Goal: Task Accomplishment & Management: Complete application form

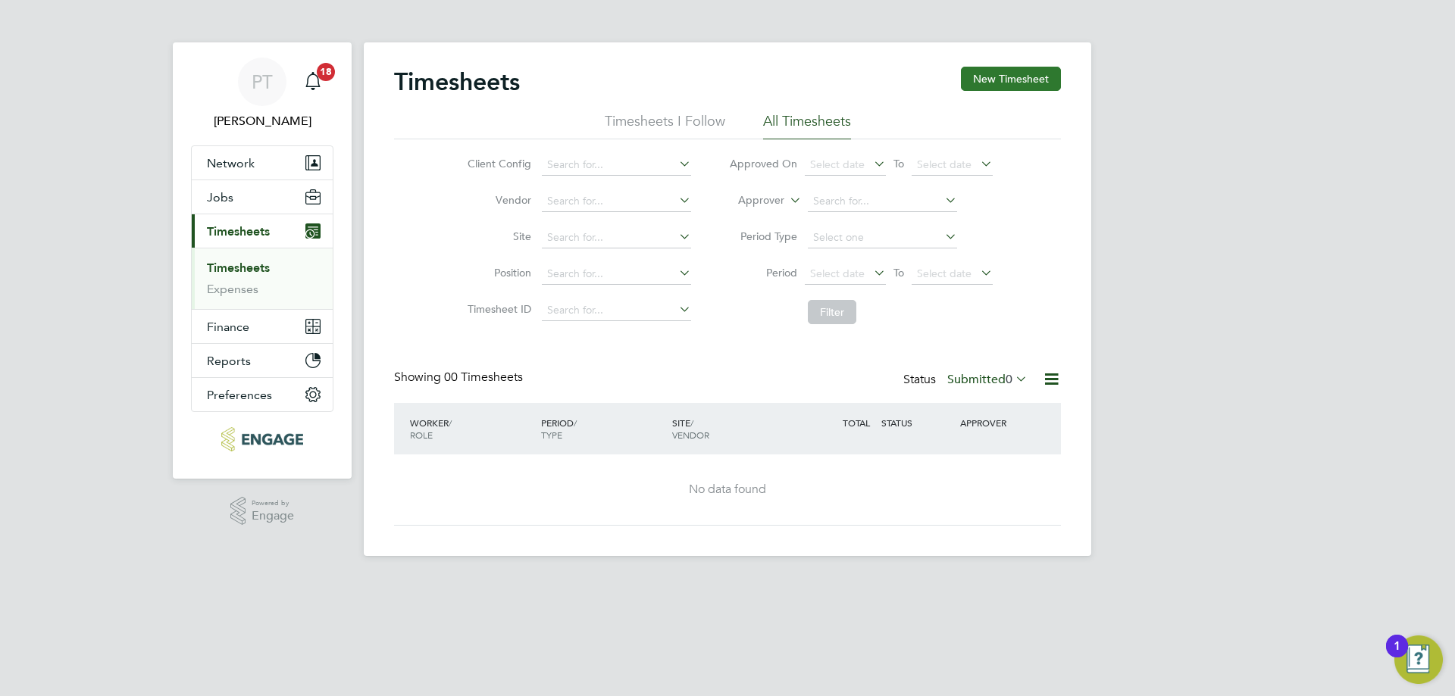
click at [996, 86] on button "New Timesheet" at bounding box center [1011, 79] width 100 height 24
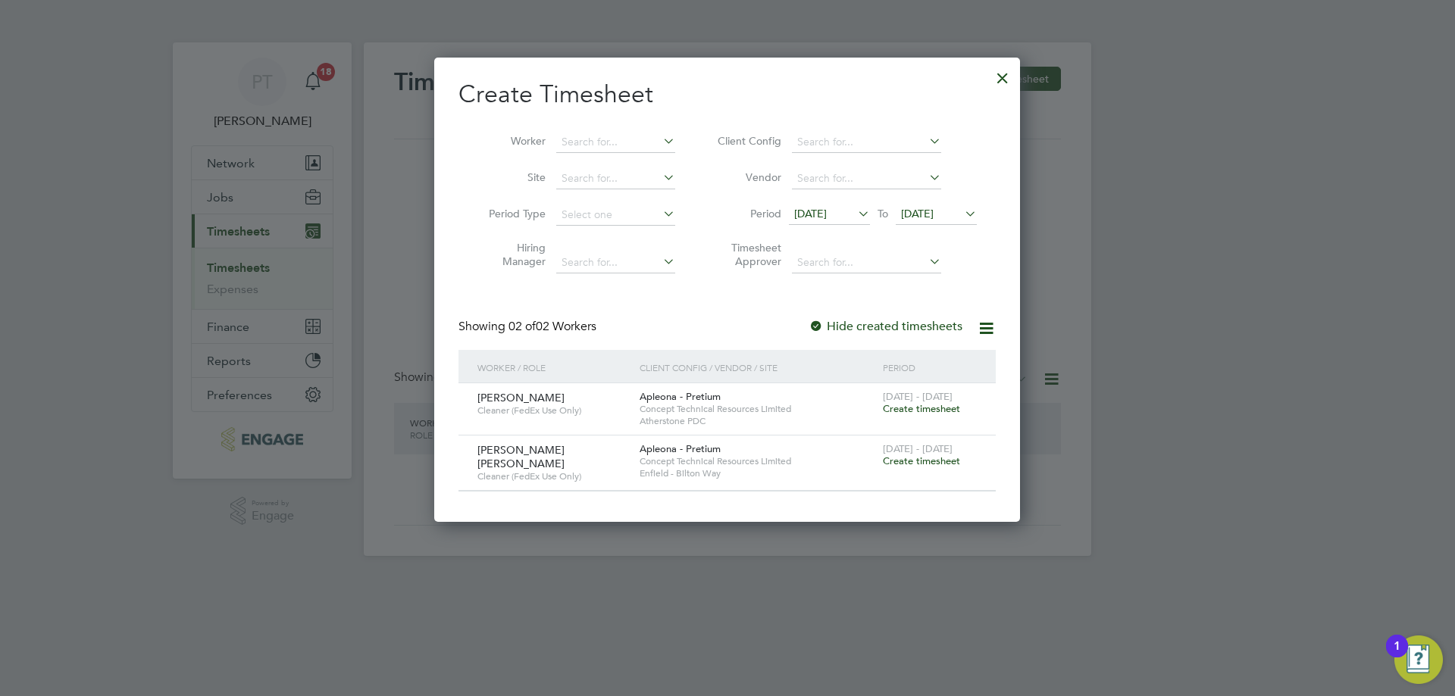
scroll to position [461, 587]
click at [935, 409] on span "Create timesheet" at bounding box center [921, 408] width 77 height 13
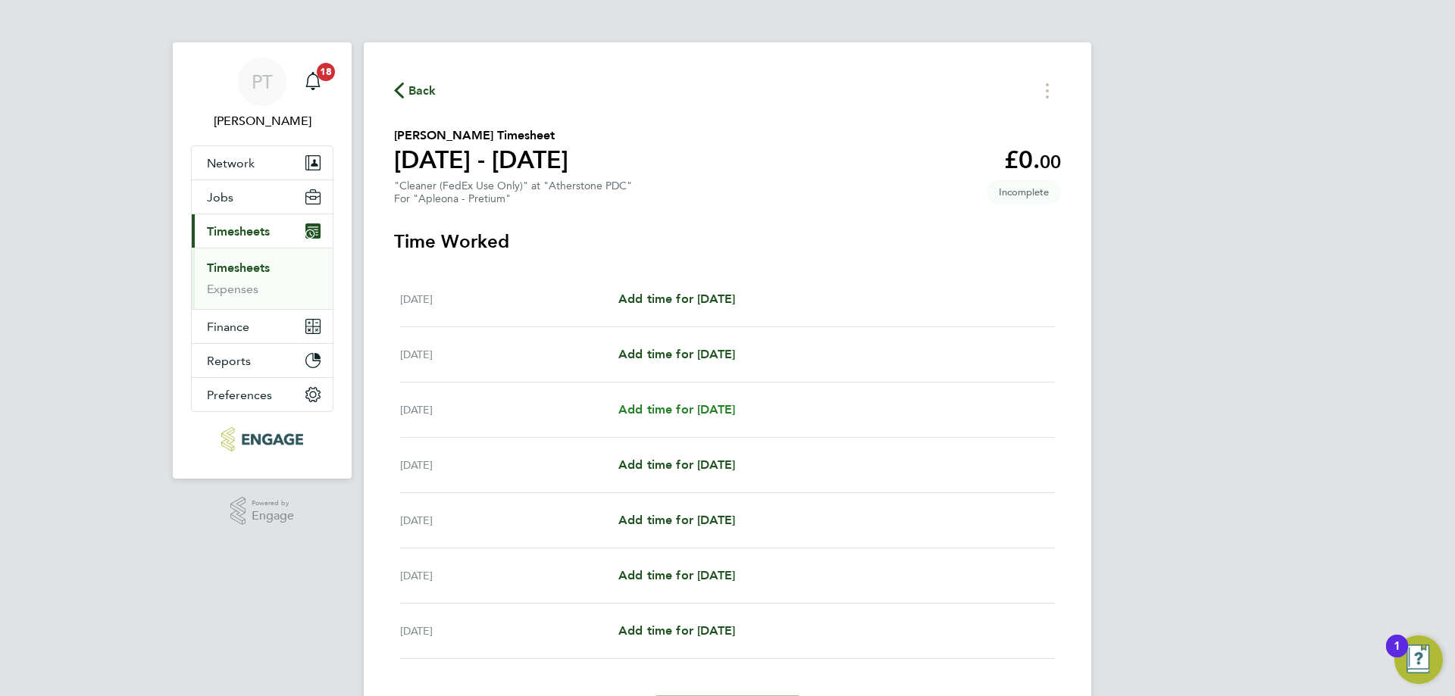
click at [703, 415] on span "Add time for [DATE]" at bounding box center [676, 409] width 117 height 14
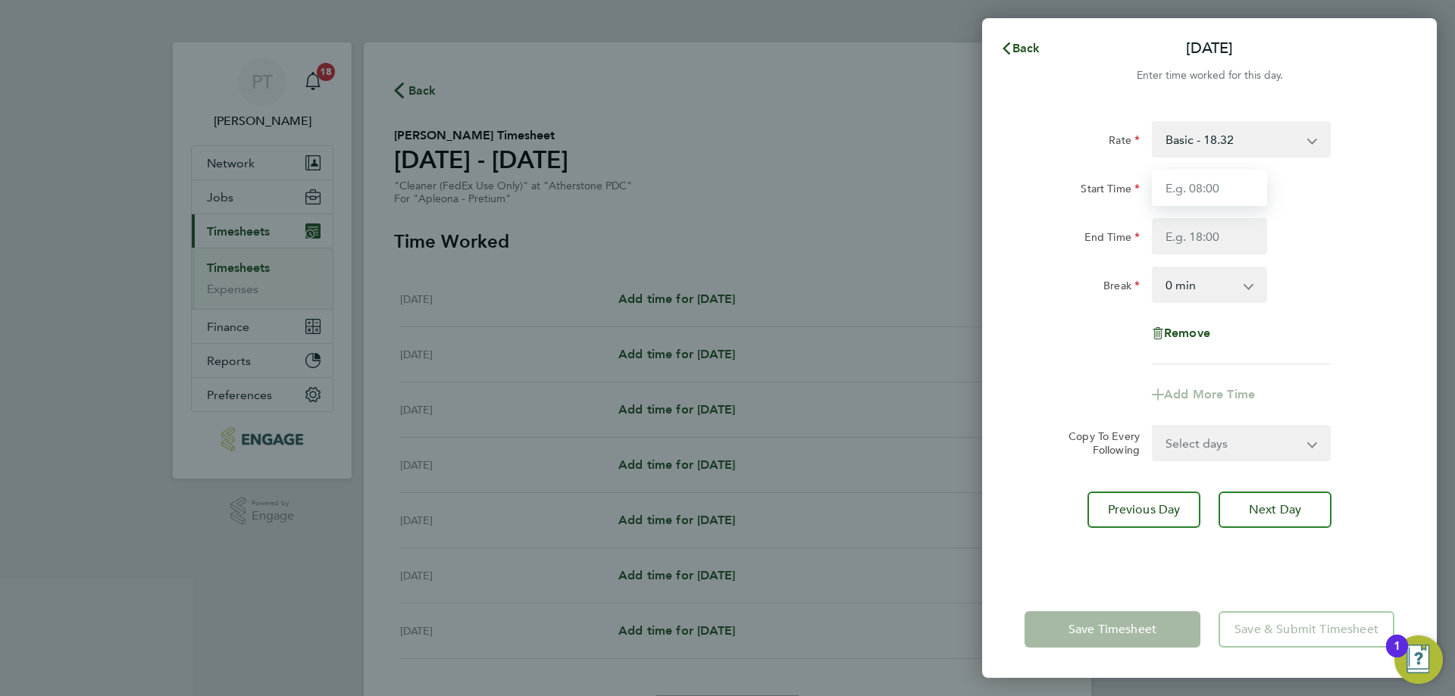
drag, startPoint x: 1205, startPoint y: 186, endPoint x: 1205, endPoint y: 195, distance: 8.3
click at [1205, 186] on input "Start Time" at bounding box center [1209, 188] width 115 height 36
type input "06:00"
click at [1171, 245] on input "End Time" at bounding box center [1209, 236] width 115 height 36
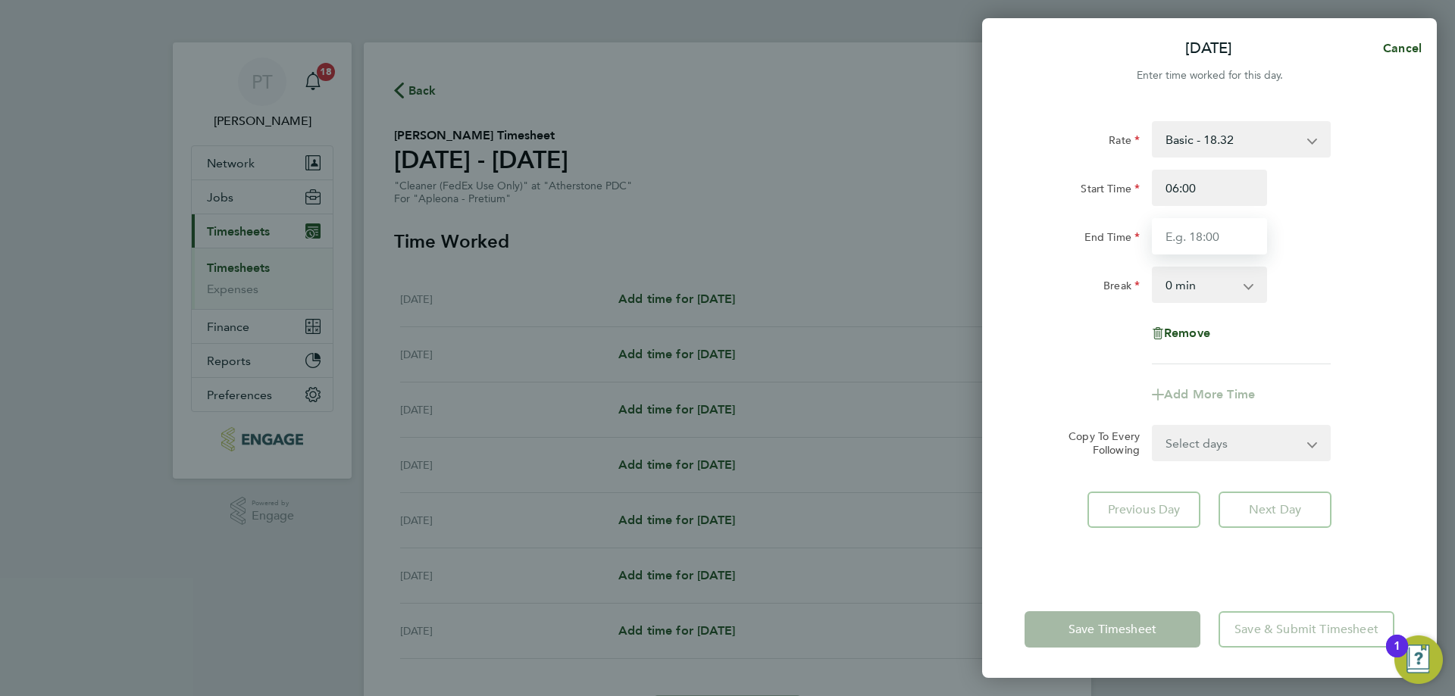
type input "12:00"
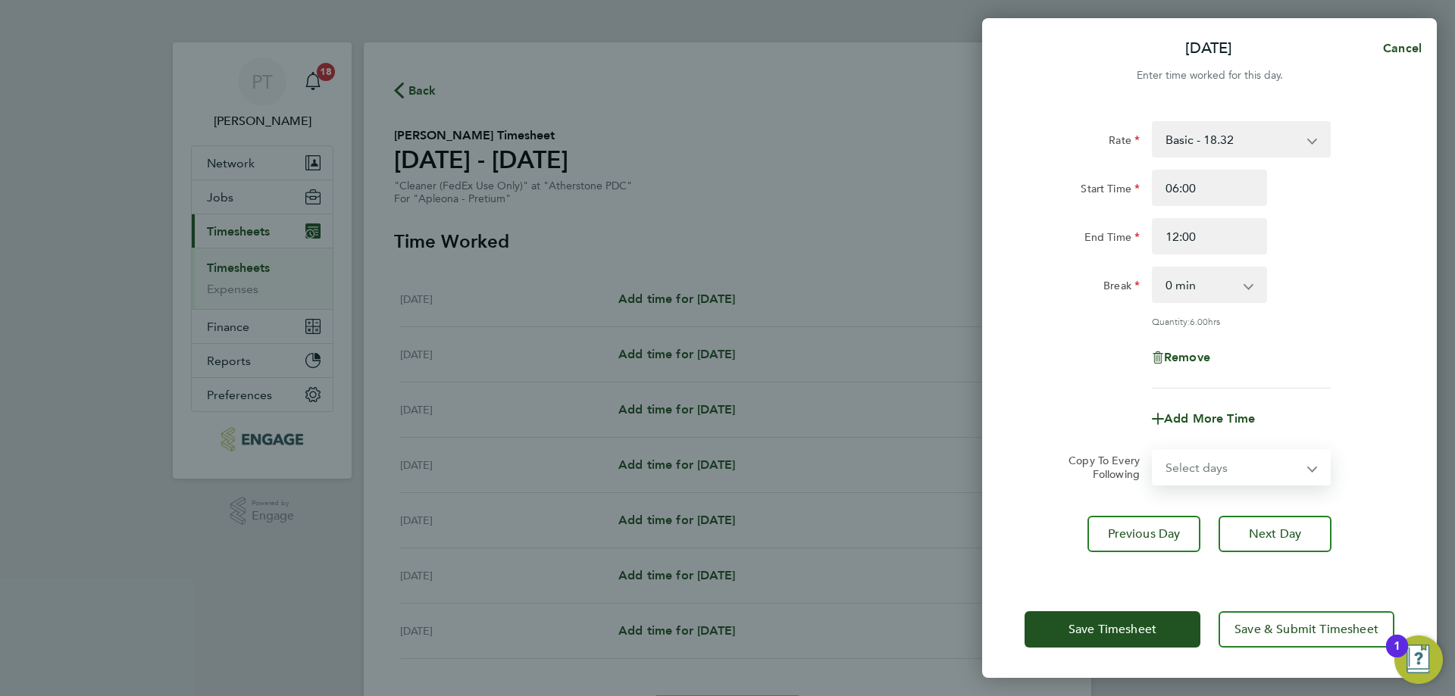
click at [1240, 451] on select "Select days Day [DATE] [DATE] [DATE] [DATE]" at bounding box center [1232, 467] width 159 height 33
select select "TUE"
click at [1153, 451] on select "Select days Day [DATE] [DATE] [DATE] [DATE]" at bounding box center [1232, 467] width 159 height 33
select select "[DATE]"
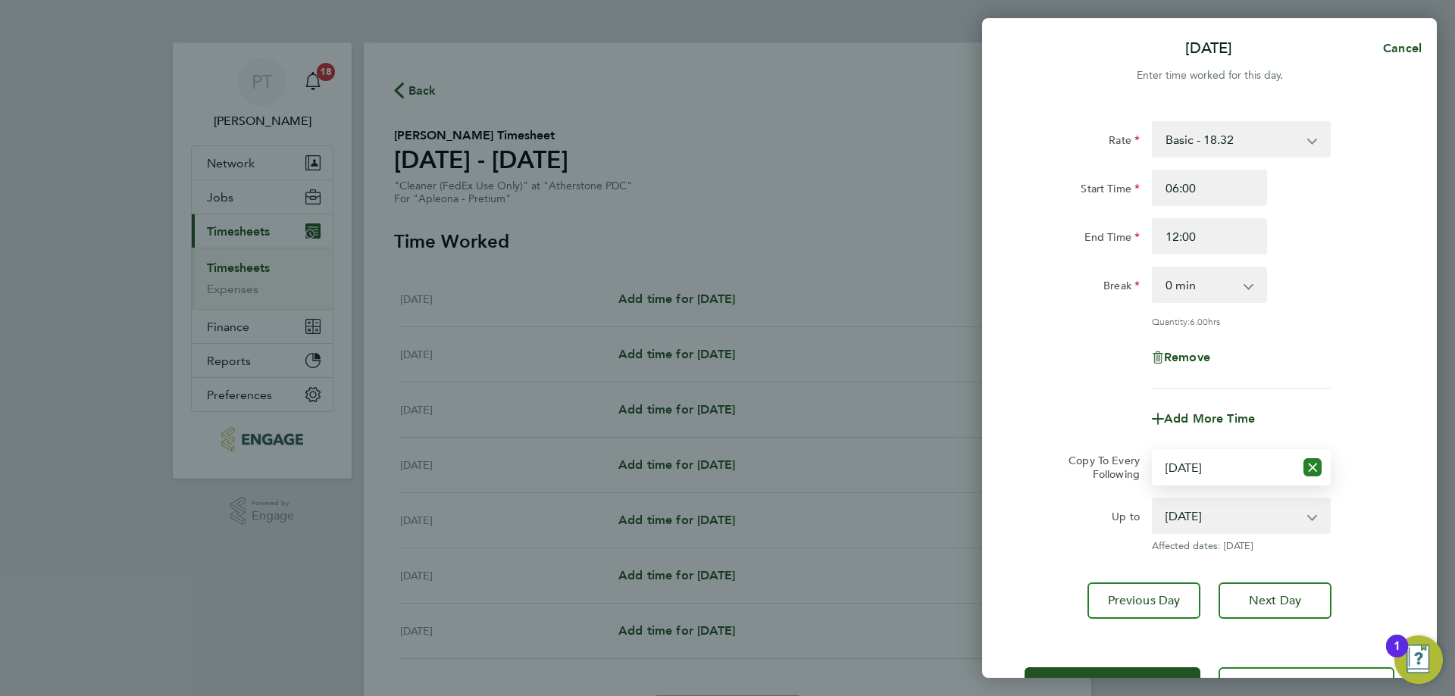
click at [1321, 466] on icon "Reset selection" at bounding box center [1312, 467] width 18 height 18
select select "0: null"
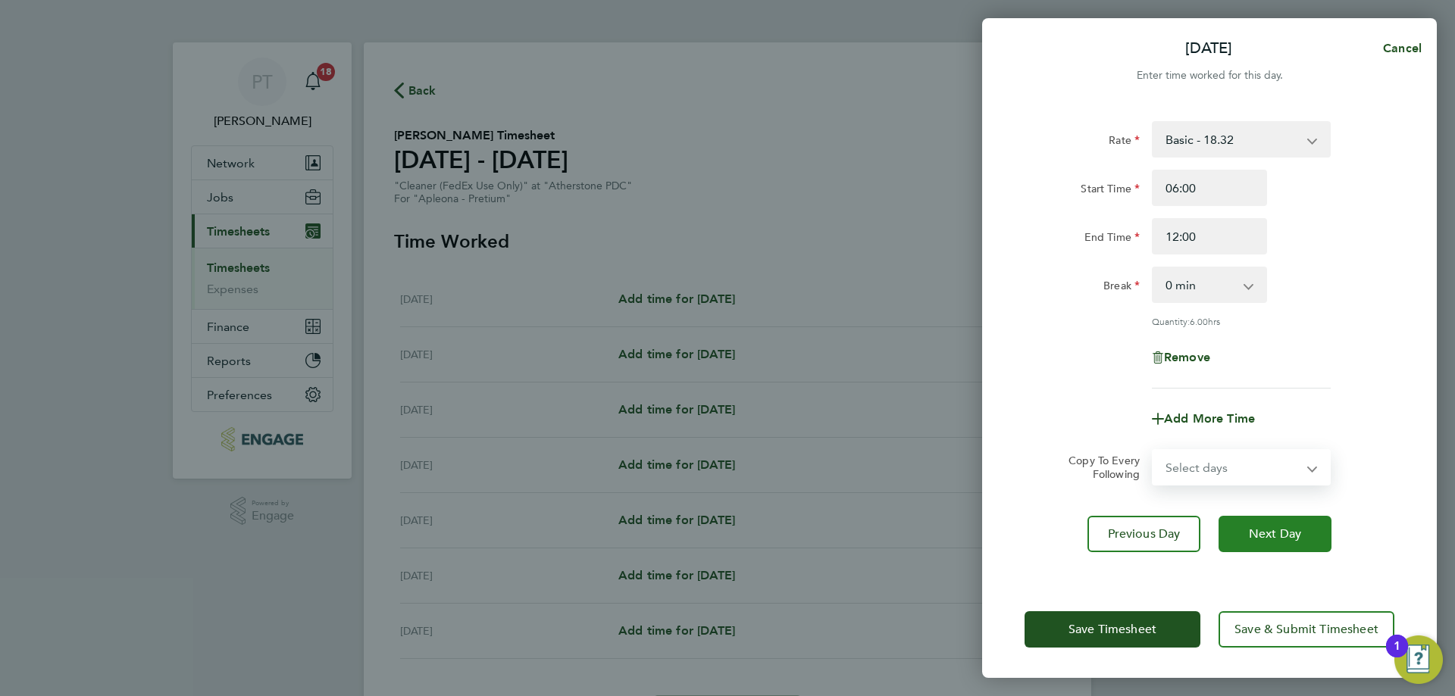
click at [1276, 527] on span "Next Day" at bounding box center [1275, 534] width 52 height 15
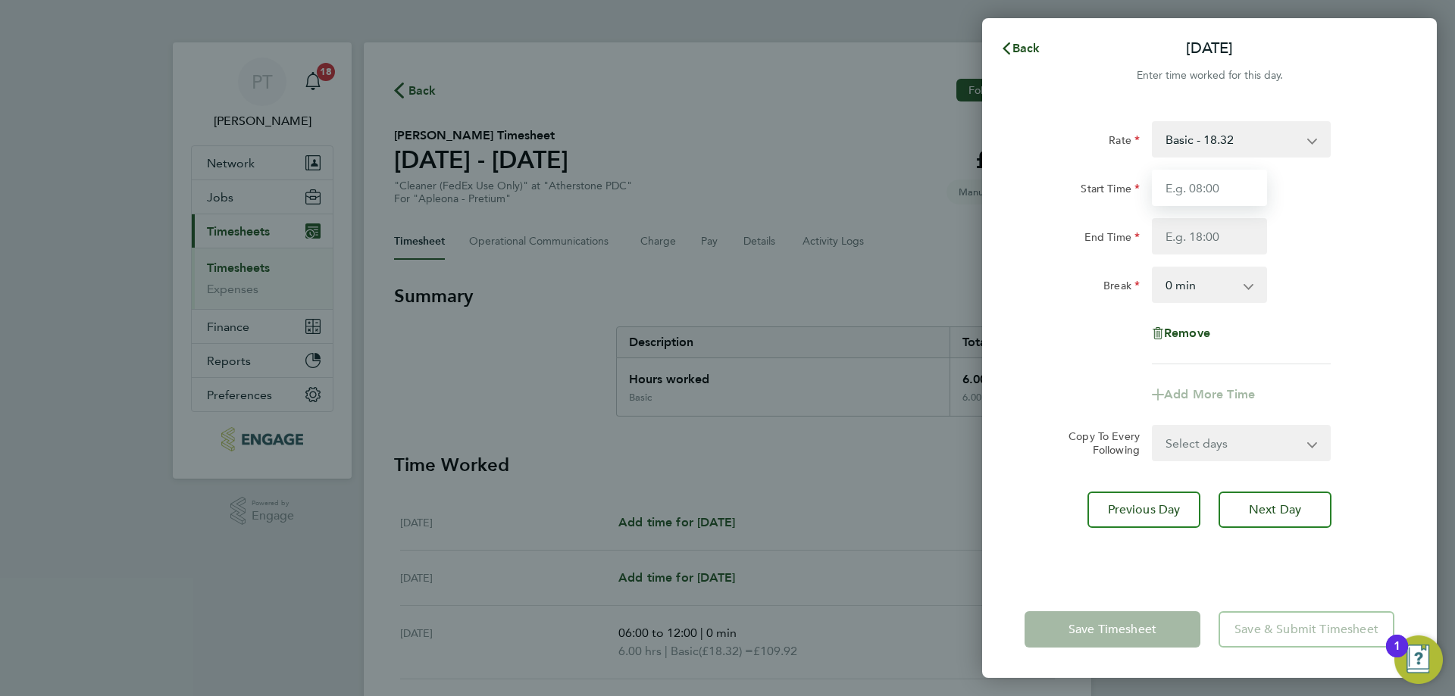
drag, startPoint x: 1193, startPoint y: 188, endPoint x: 1175, endPoint y: 191, distance: 17.7
click at [1178, 192] on input "Start Time" at bounding box center [1209, 188] width 115 height 36
type input "06:00"
click at [1198, 238] on input "End Time" at bounding box center [1209, 236] width 115 height 36
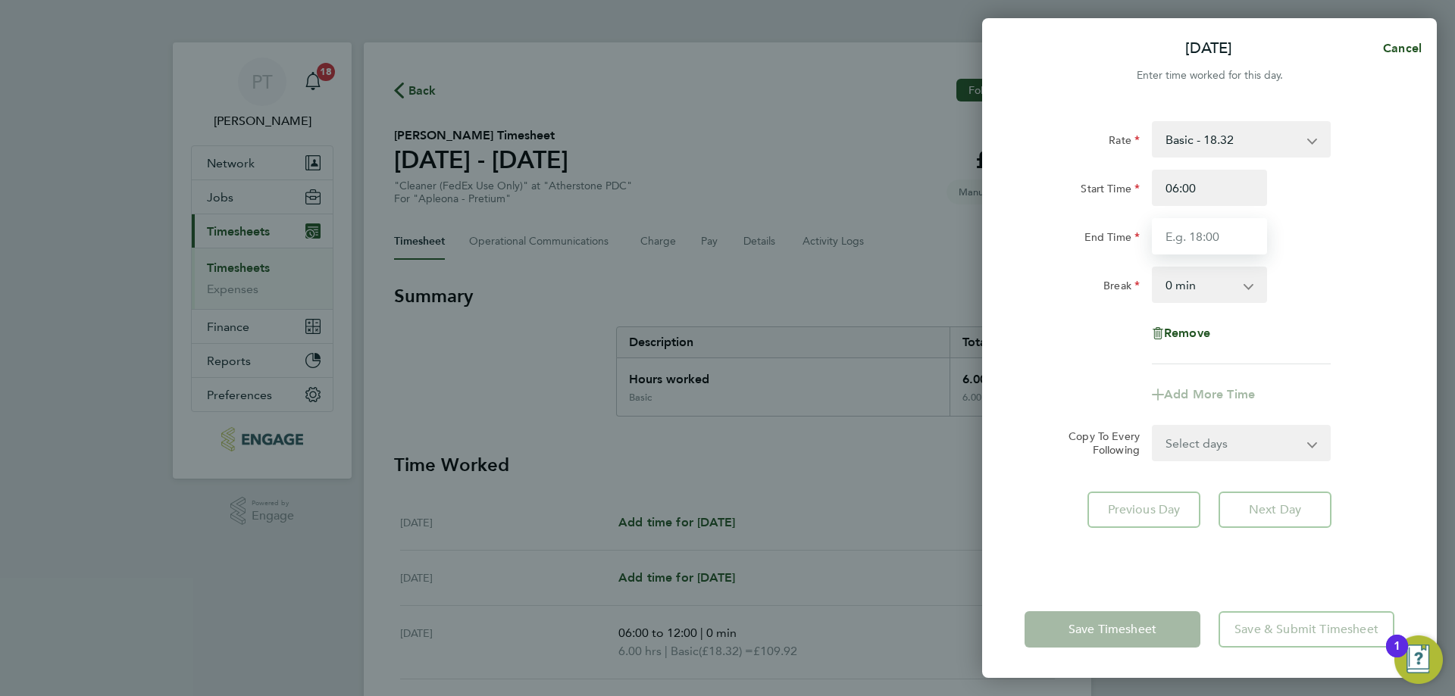
type input "12:00"
click at [1278, 509] on div "Rate Basic - 18.32 Start Time 06:00 End Time 12:00 Break 0 min 15 min 30 min 45…" at bounding box center [1209, 342] width 455 height 478
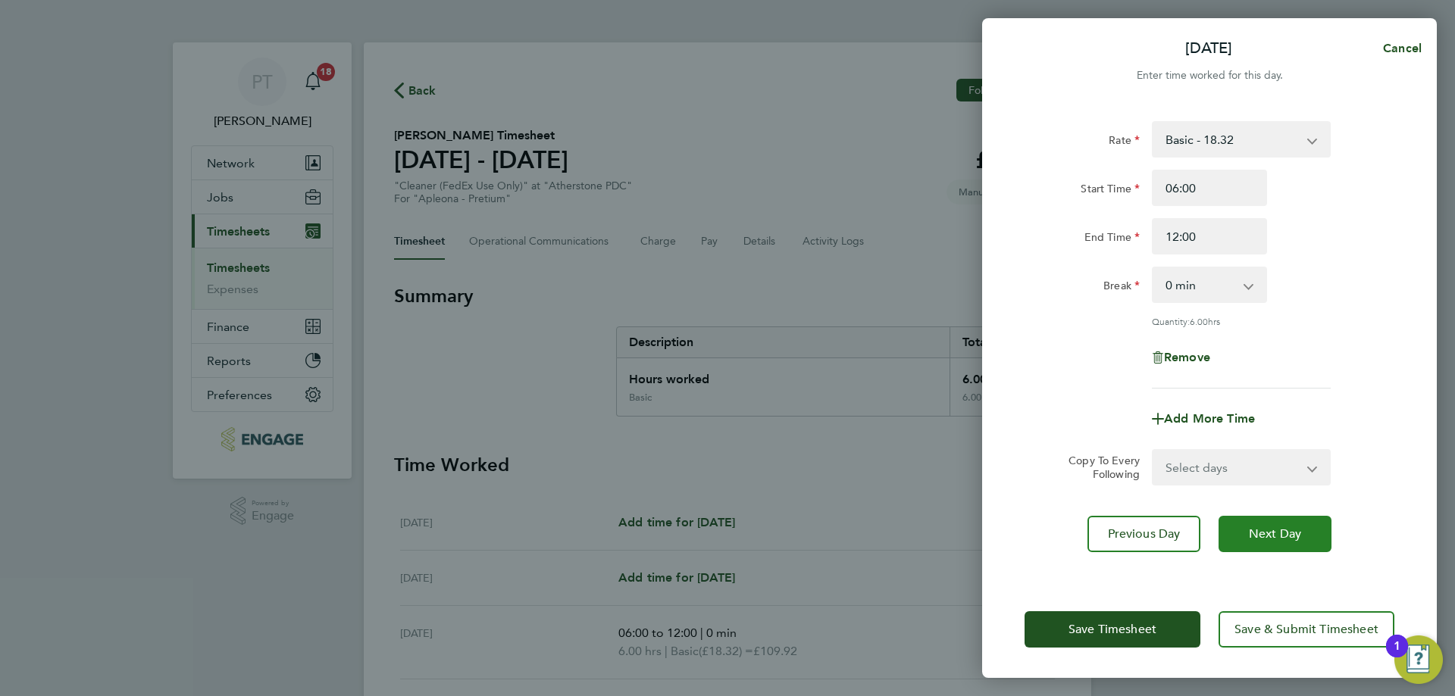
click at [1275, 532] on span "Next Day" at bounding box center [1275, 534] width 52 height 15
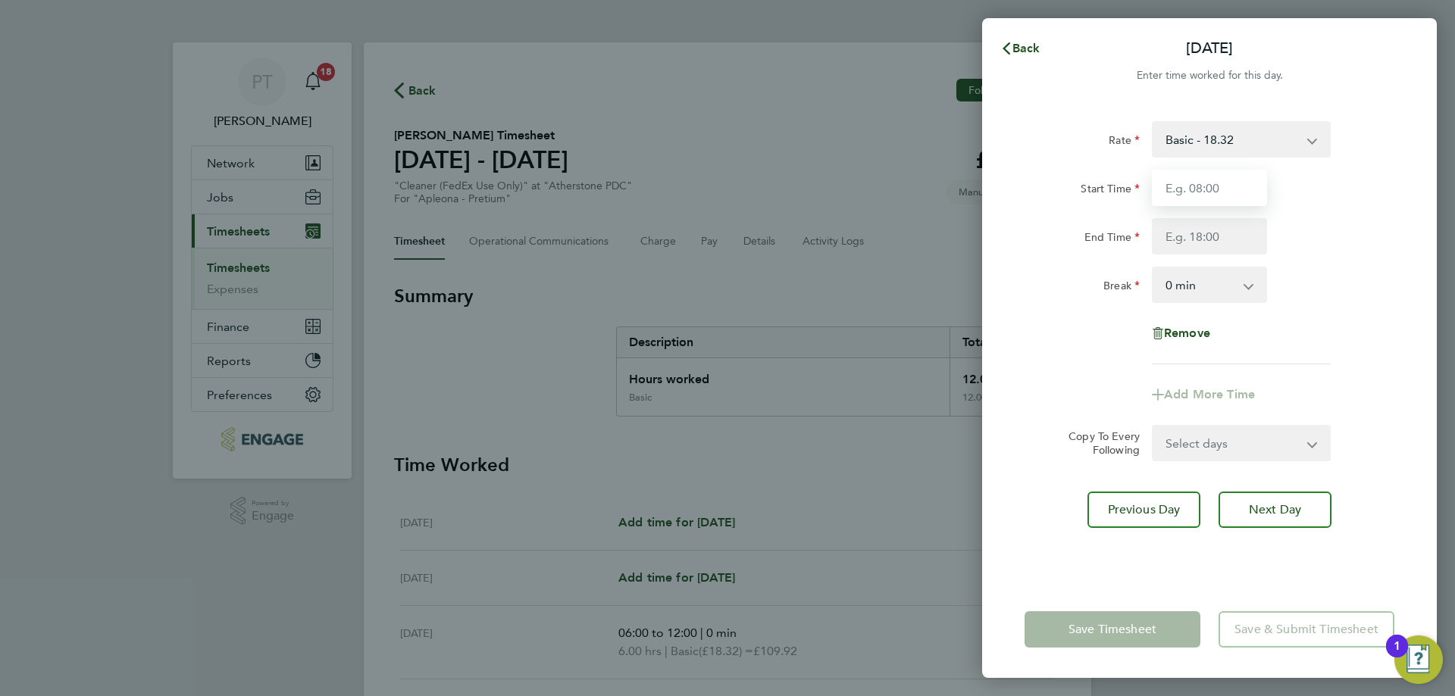
click at [1200, 188] on input "Start Time" at bounding box center [1209, 188] width 115 height 36
type input "06:00"
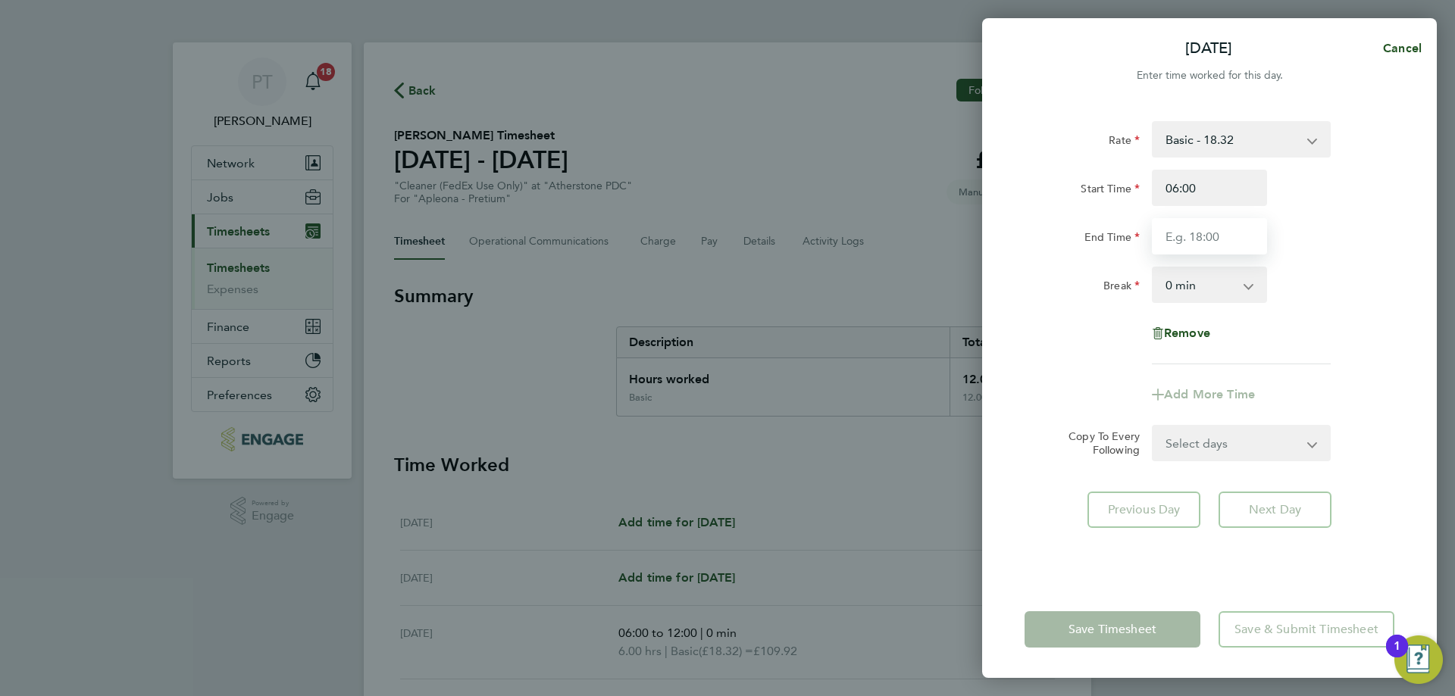
click at [1195, 233] on input "End Time" at bounding box center [1209, 236] width 115 height 36
type input "12:00"
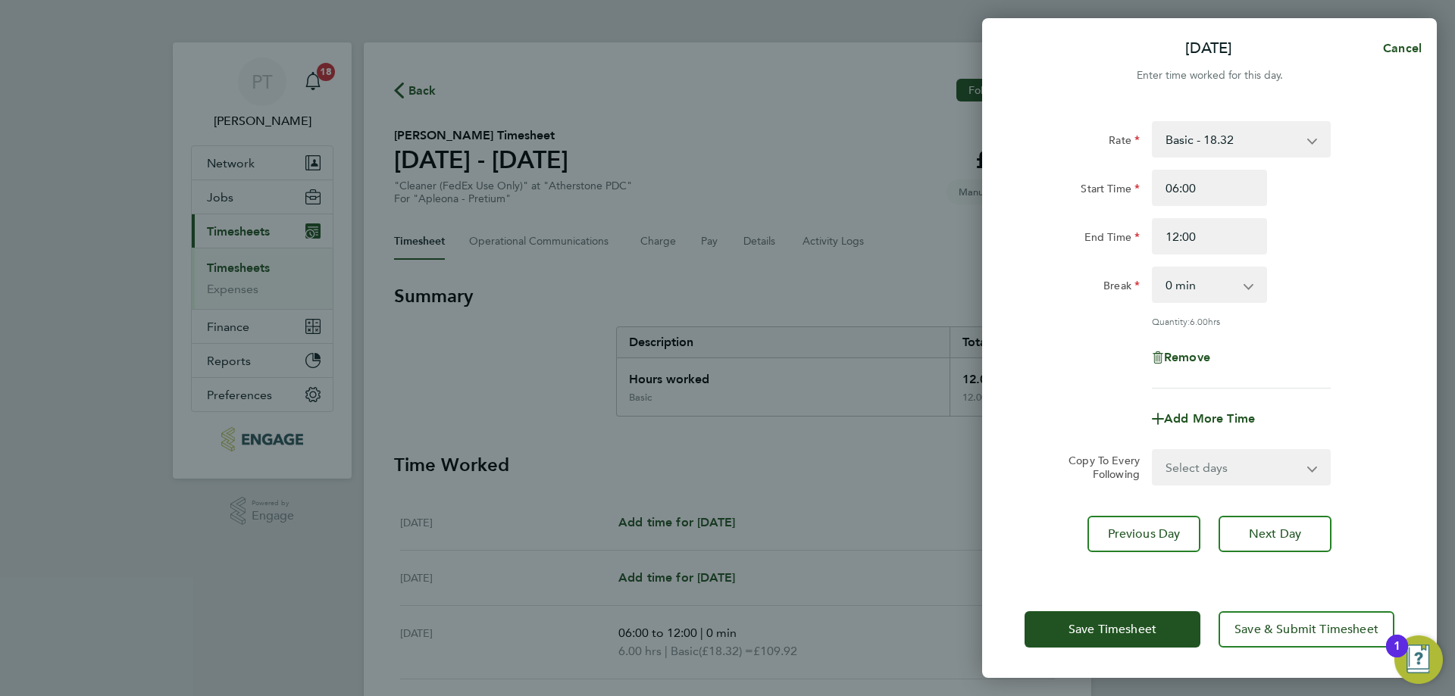
click at [1285, 516] on app-form-button "Next Day" at bounding box center [1271, 534] width 122 height 36
click at [1268, 546] on button "Next Day" at bounding box center [1275, 534] width 113 height 36
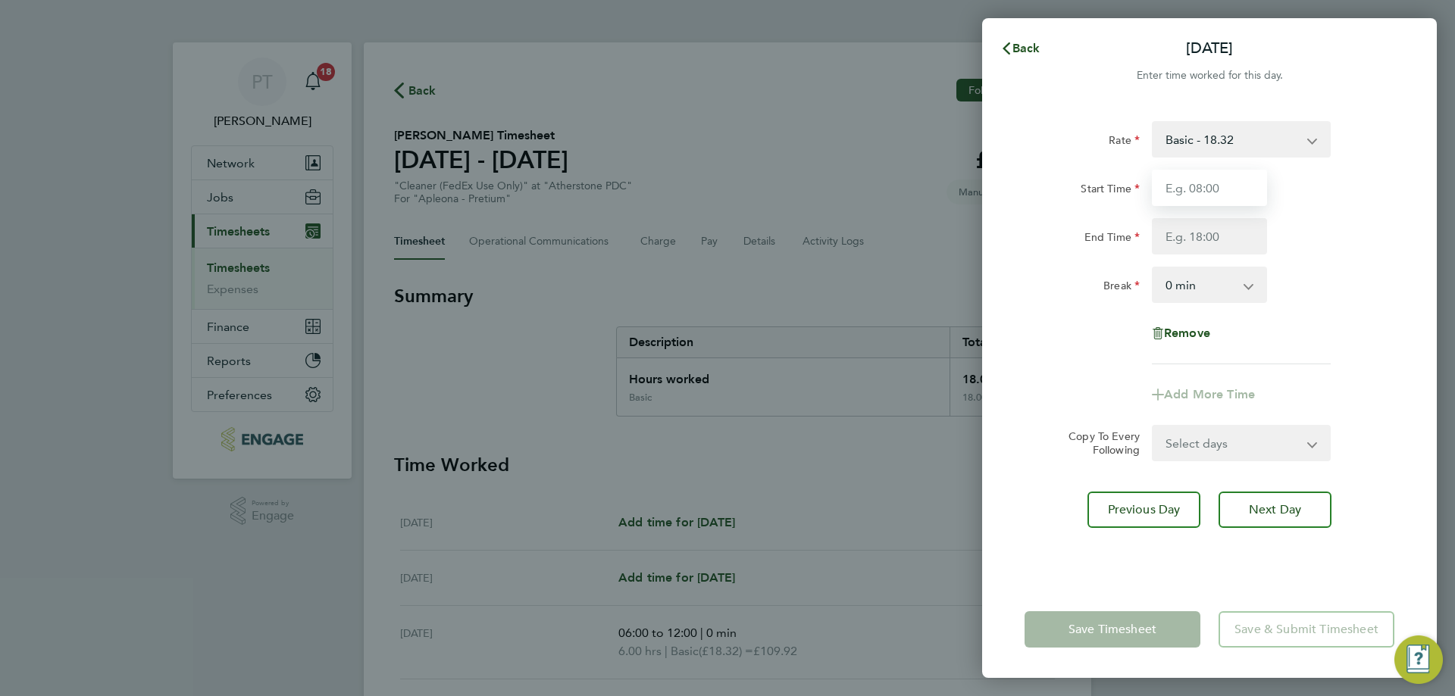
click at [1198, 185] on input "Start Time" at bounding box center [1209, 188] width 115 height 36
type input "06:00"
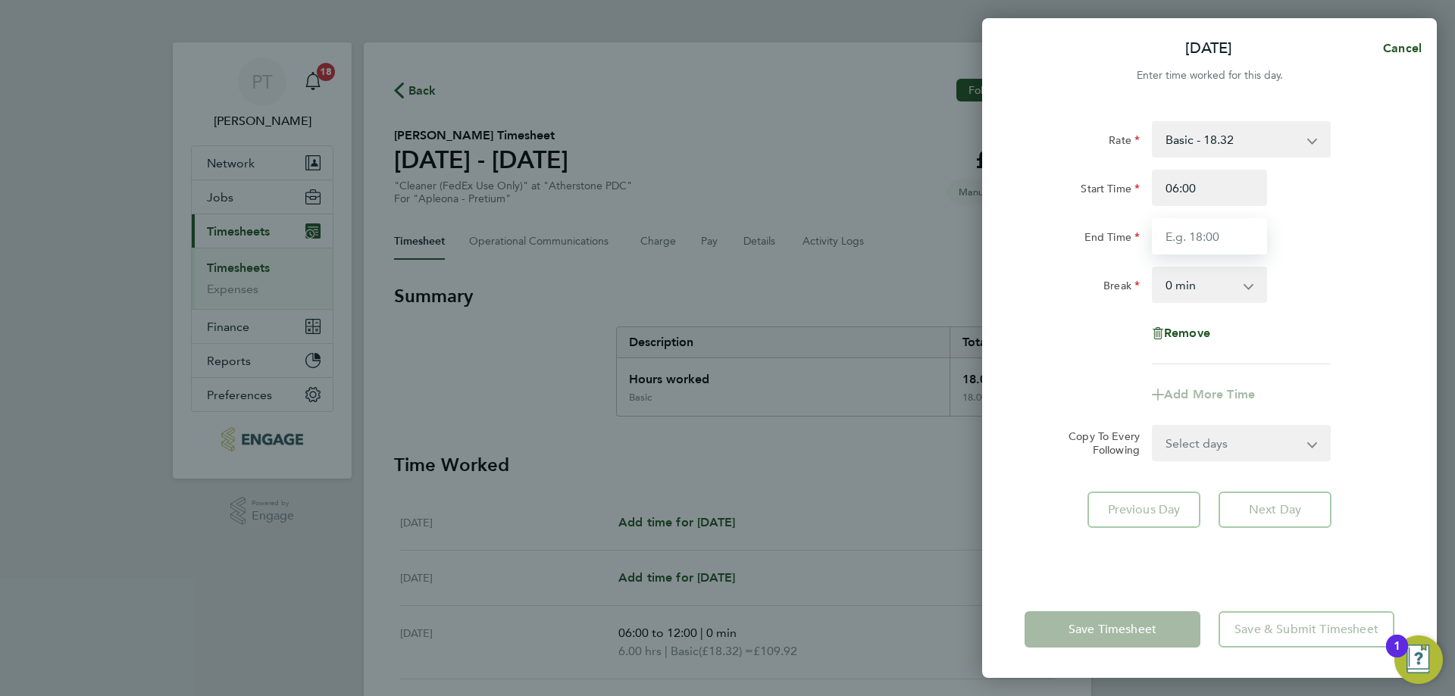
click at [1178, 245] on input "End Time" at bounding box center [1209, 236] width 115 height 36
type input "12:00"
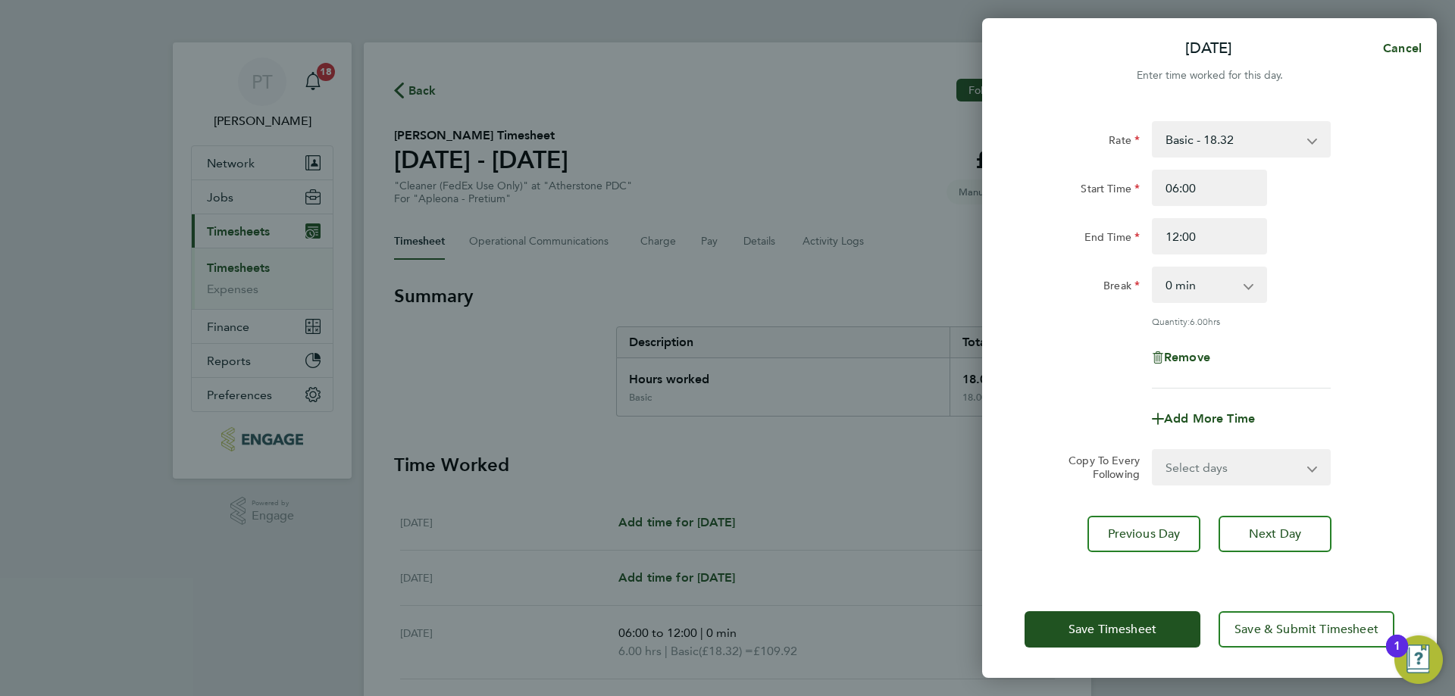
drag, startPoint x: 1293, startPoint y: 512, endPoint x: 1300, endPoint y: 509, distance: 7.9
click at [1294, 512] on div "Rate Basic - 18.32 Start Time 06:00 End Time 12:00 Break 0 min 15 min 30 min 45…" at bounding box center [1209, 342] width 455 height 478
click at [1294, 534] on span "Next Day" at bounding box center [1275, 534] width 52 height 15
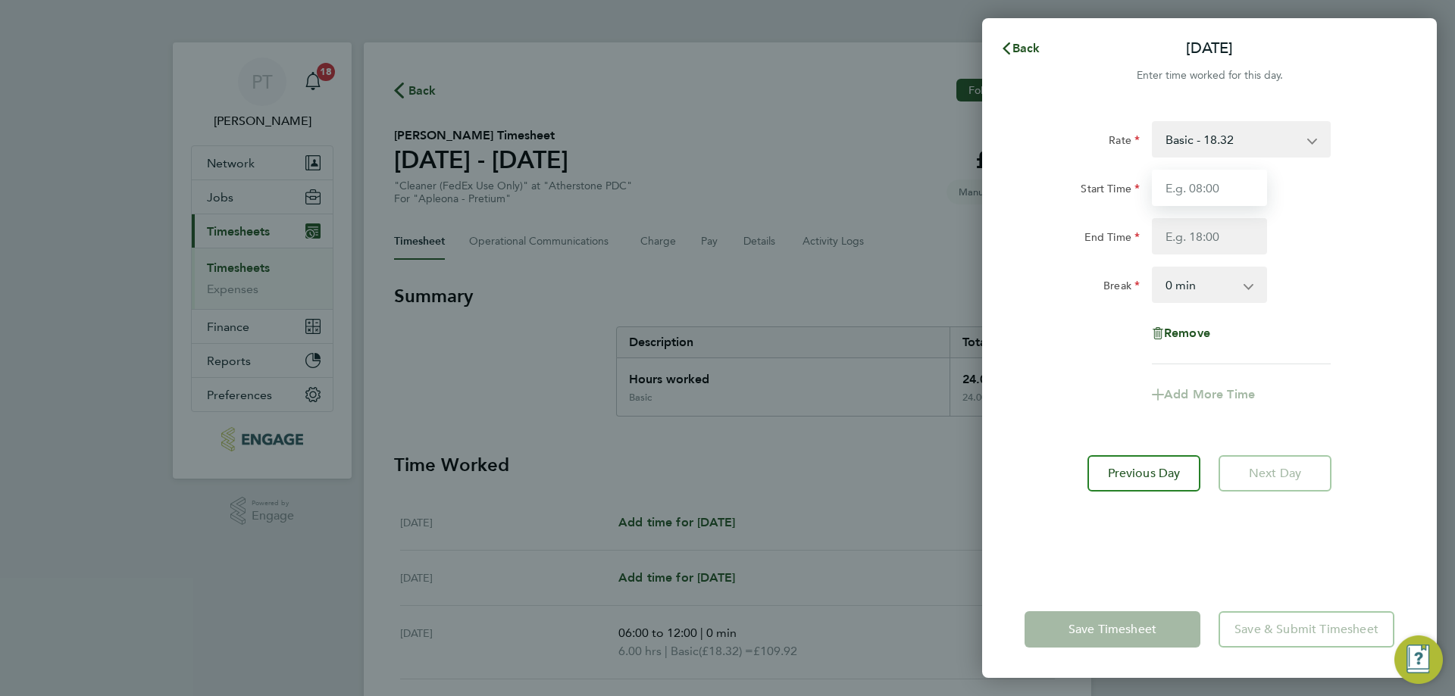
click at [1194, 199] on input "Start Time" at bounding box center [1209, 188] width 115 height 36
type input "06:00"
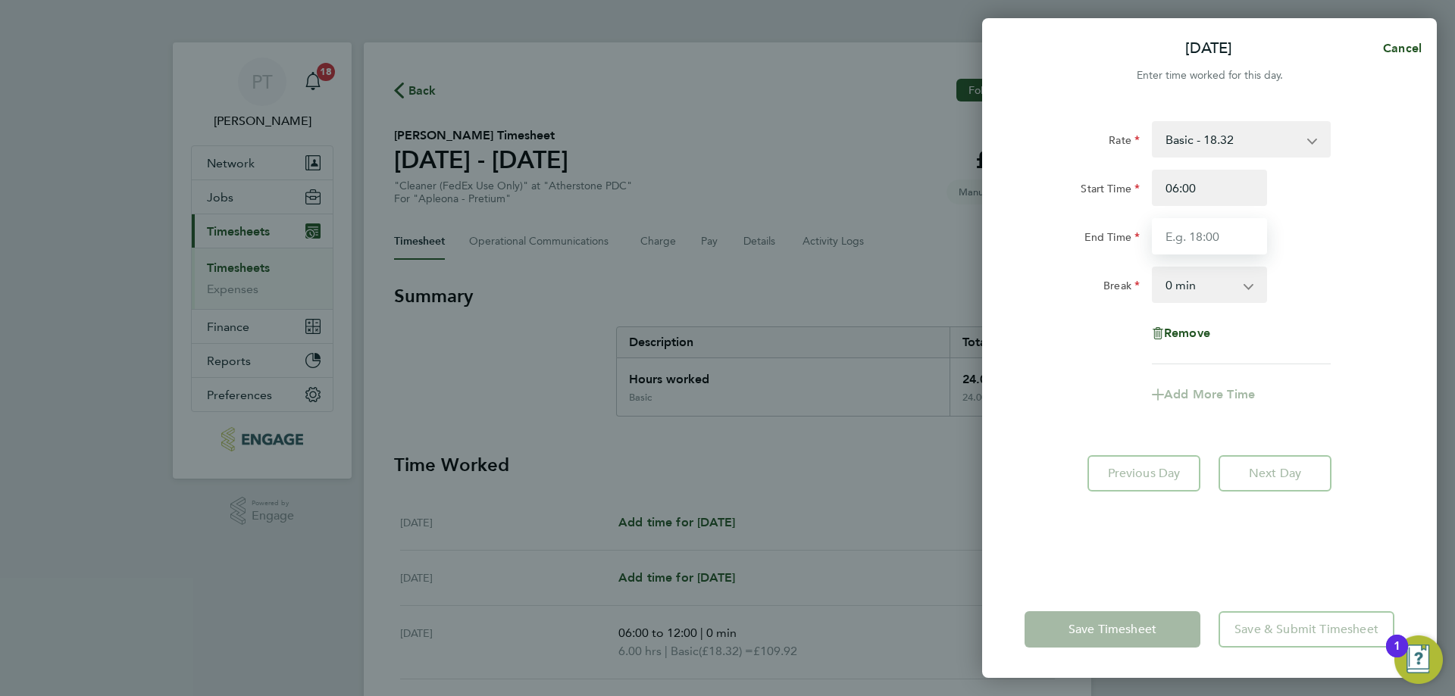
click at [1202, 233] on input "End Time" at bounding box center [1209, 236] width 115 height 36
type input "12:00"
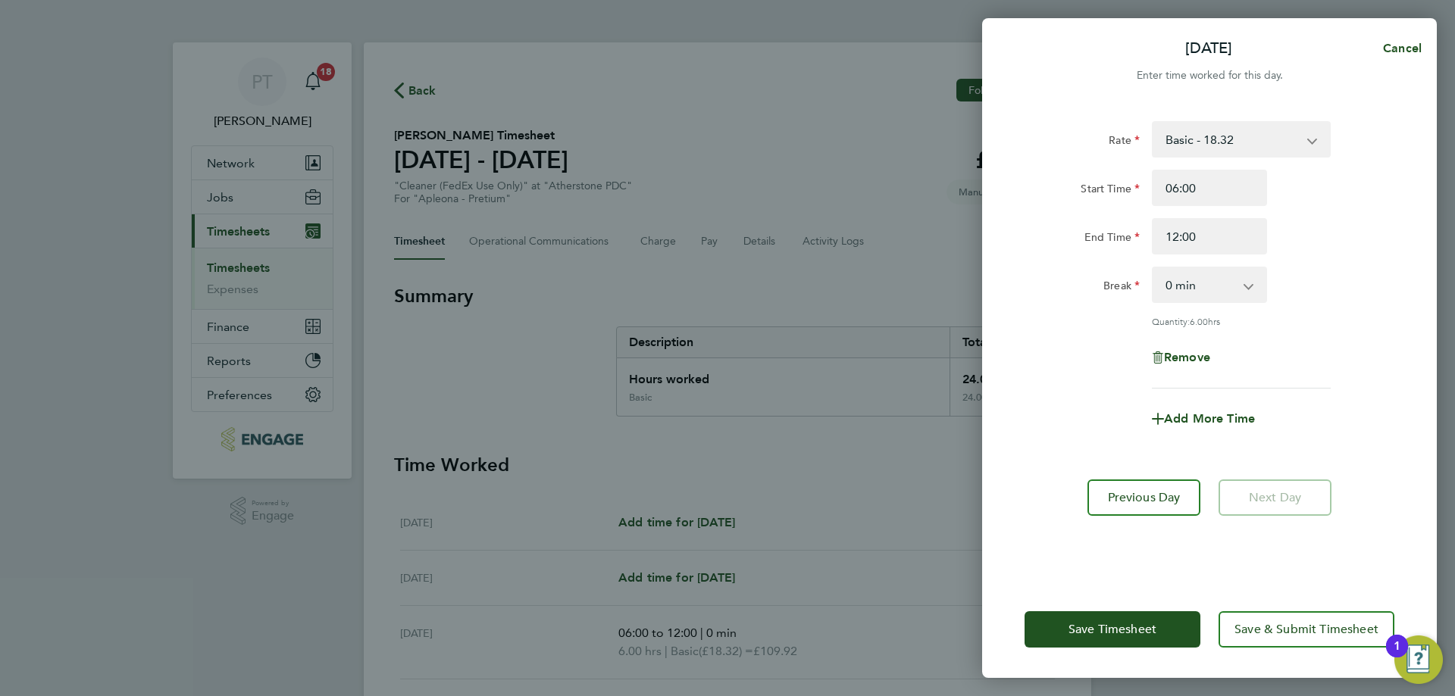
click at [1376, 419] on form "Rate Basic - 18.32 Start Time 06:00 End Time 12:00 Break 0 min 15 min 30 min 45…" at bounding box center [1210, 285] width 370 height 328
click at [1295, 637] on button "Save & Submit Timesheet" at bounding box center [1307, 630] width 176 height 36
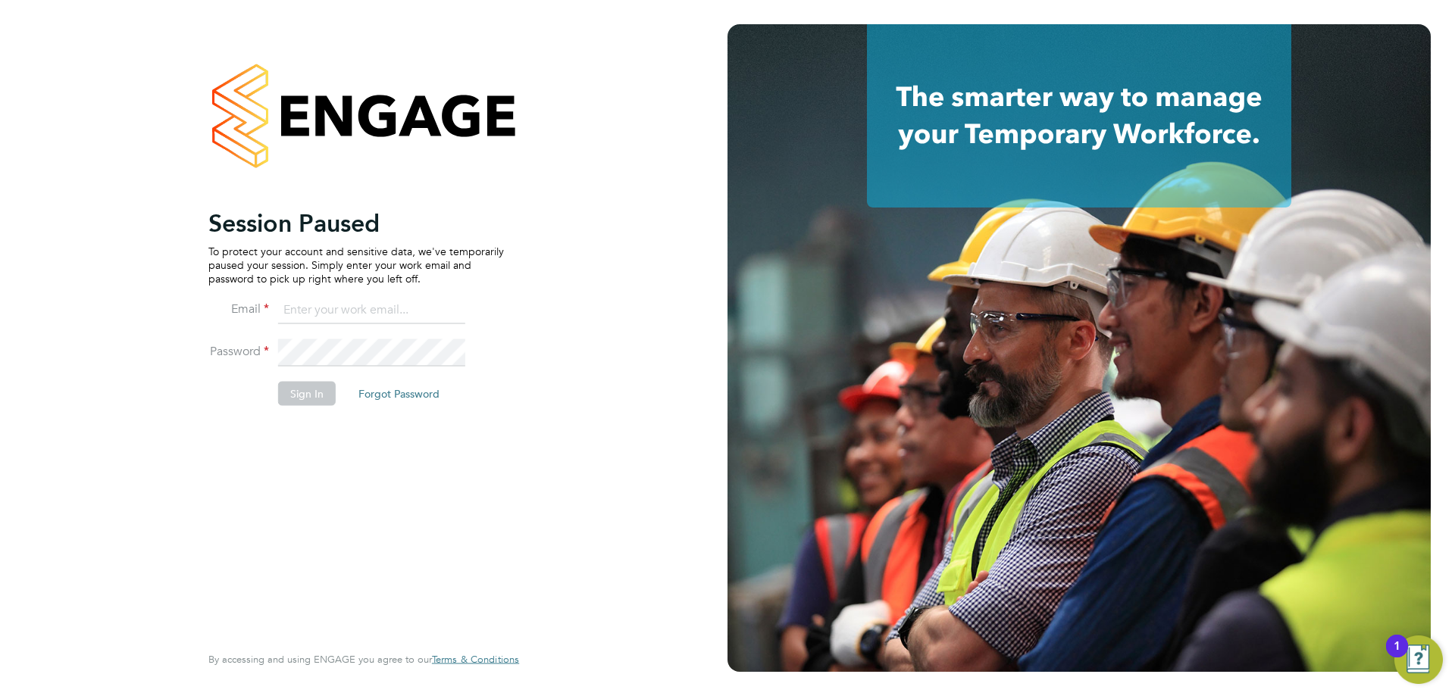
type input "[PERSON_NAME][EMAIL_ADDRESS][PERSON_NAME][DOMAIN_NAME]"
